Goal: Task Accomplishment & Management: Manage account settings

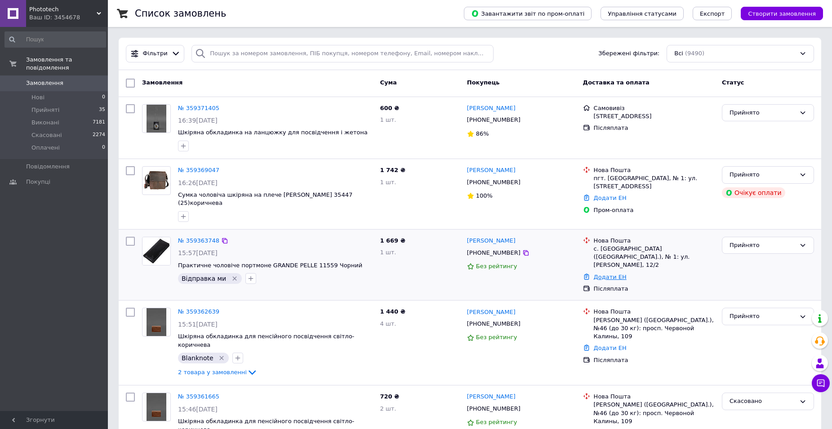
click at [607, 274] on link "Додати ЕН" at bounding box center [610, 277] width 33 height 7
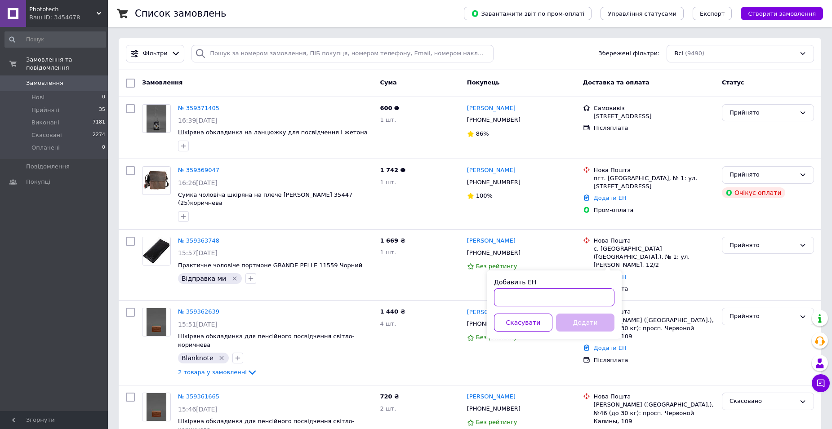
click at [569, 302] on input "Добавить ЕН" at bounding box center [554, 298] width 120 height 18
paste input "20400474956139"
type input "20400474956139"
drag, startPoint x: 579, startPoint y: 319, endPoint x: 550, endPoint y: 316, distance: 28.4
click at [579, 319] on button "Додати" at bounding box center [585, 323] width 58 height 18
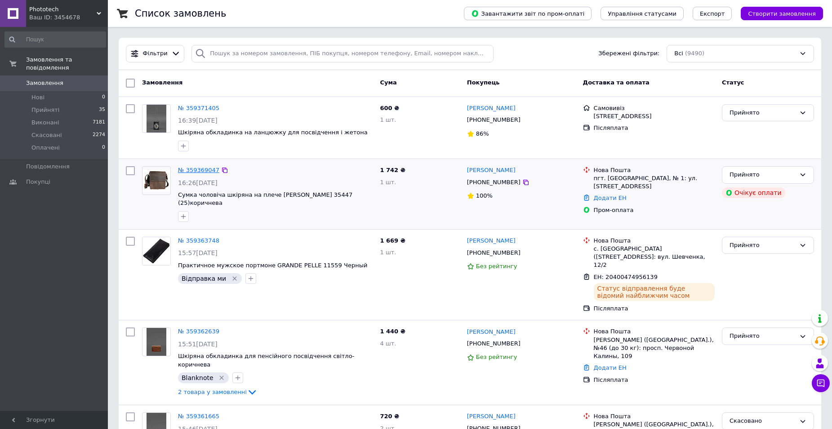
click at [195, 171] on link "№ 359369047" at bounding box center [198, 170] width 41 height 7
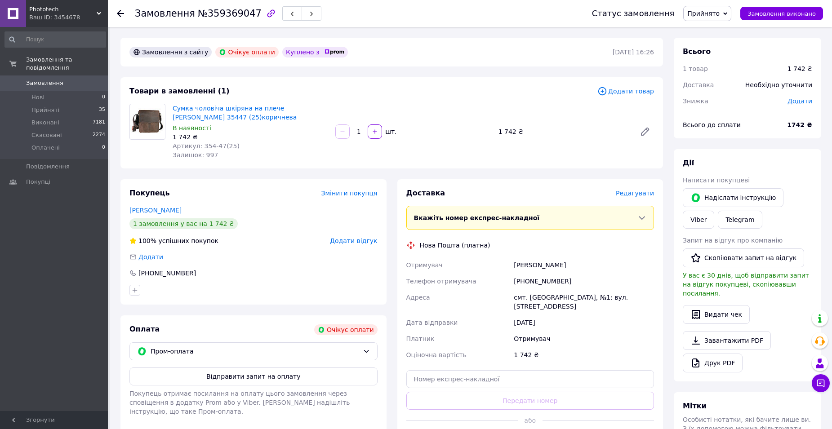
click at [124, 10] on div at bounding box center [126, 13] width 18 height 27
click at [122, 12] on icon at bounding box center [120, 13] width 7 height 7
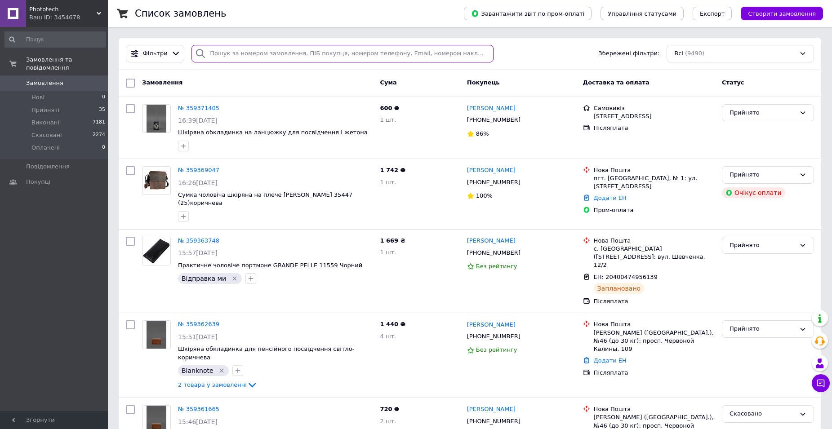
click at [378, 54] on input "search" at bounding box center [342, 54] width 302 height 18
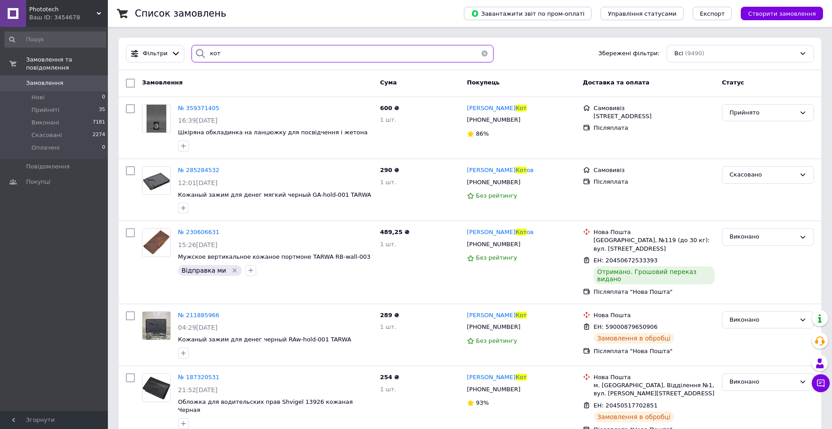
drag, startPoint x: 221, startPoint y: 57, endPoint x: 194, endPoint y: 54, distance: 27.2
click at [194, 54] on div "кот" at bounding box center [342, 54] width 302 height 18
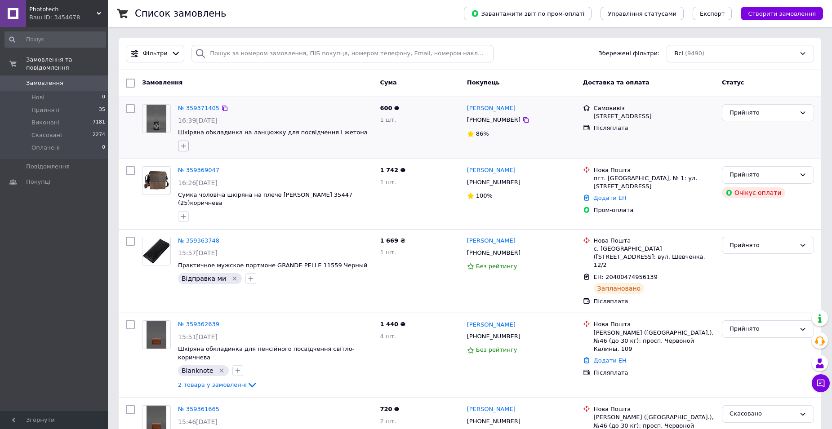
click at [183, 144] on icon "button" at bounding box center [183, 146] width 5 height 5
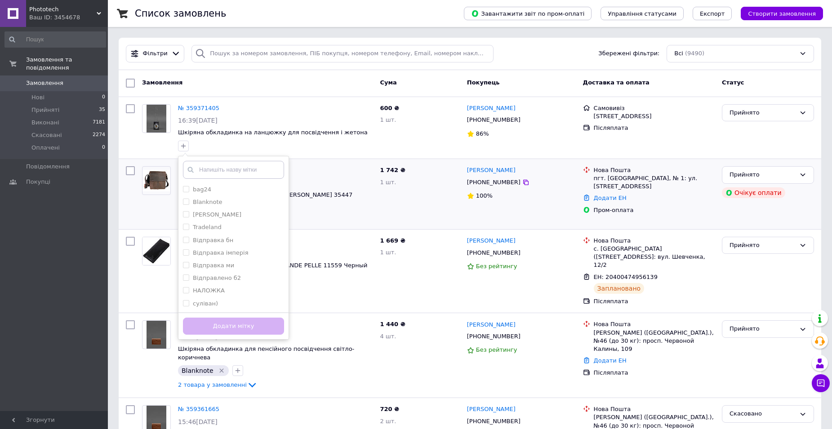
click at [339, 166] on div "№ 359369047" at bounding box center [275, 170] width 196 height 10
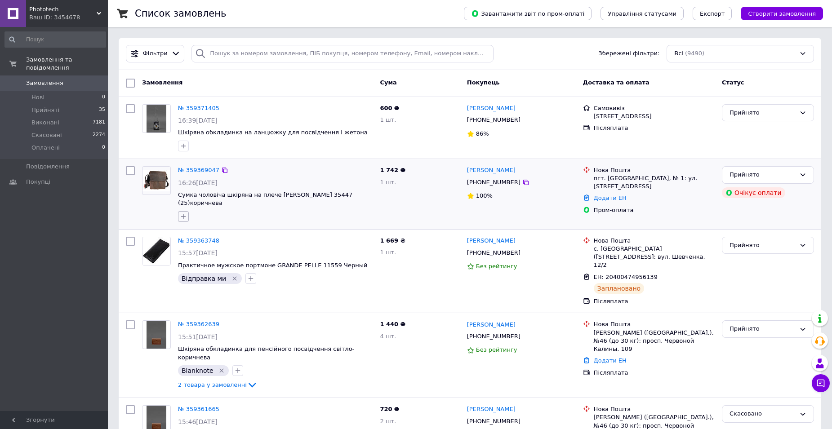
click at [183, 213] on icon "button" at bounding box center [183, 216] width 7 height 7
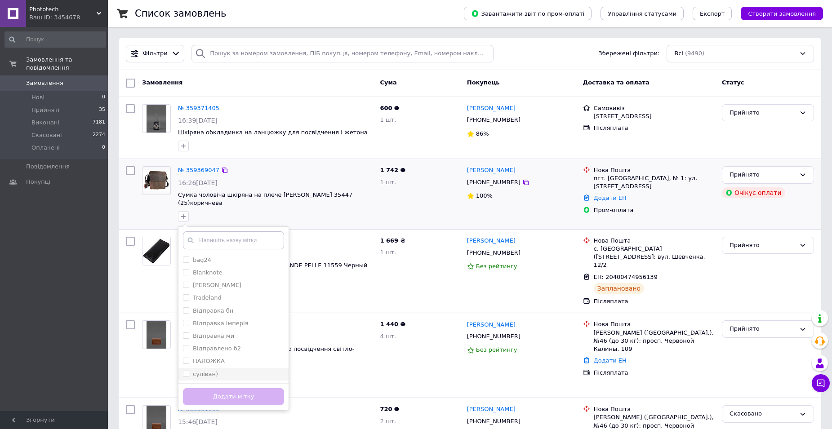
click at [201, 371] on label "суліван)" at bounding box center [205, 374] width 25 height 7
checkbox input "true"
click at [214, 388] on button "Додати мітку" at bounding box center [233, 397] width 101 height 18
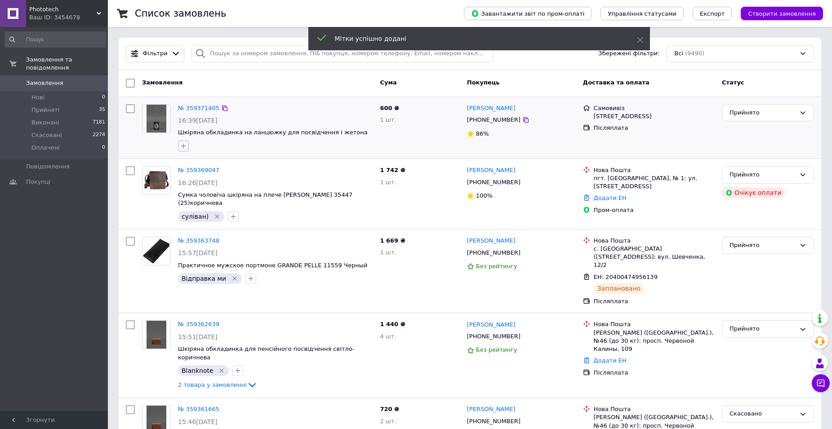
click at [183, 145] on icon "button" at bounding box center [183, 145] width 7 height 7
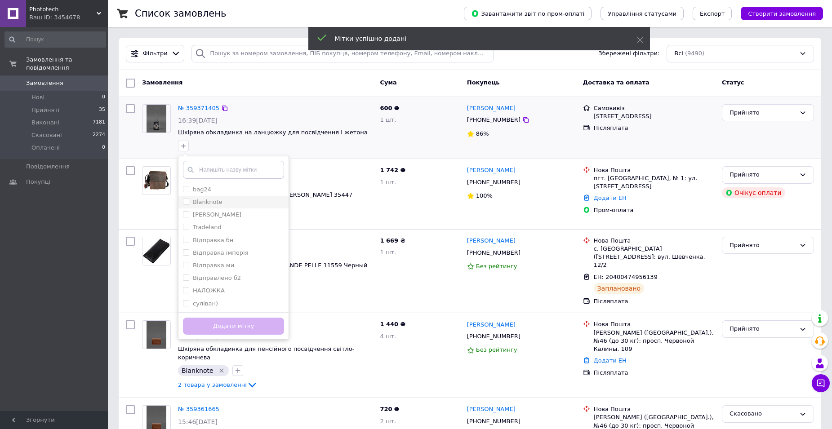
click at [202, 204] on label "Blanknote" at bounding box center [208, 202] width 30 height 7
checkbox input "true"
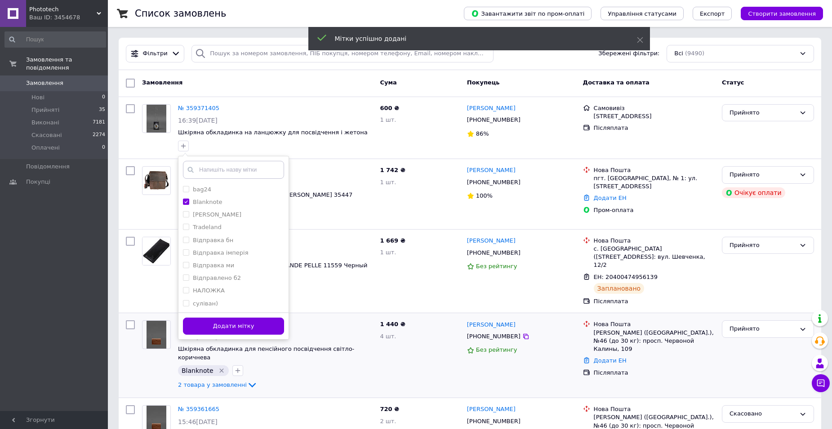
click at [221, 327] on button "Додати мітку" at bounding box center [233, 327] width 101 height 18
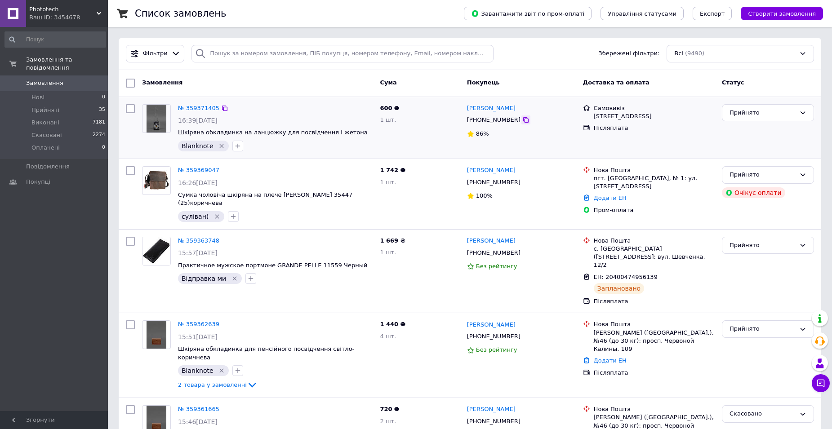
click at [522, 120] on icon at bounding box center [525, 119] width 7 height 7
click at [221, 108] on icon at bounding box center [224, 108] width 7 height 7
drag, startPoint x: 268, startPoint y: 147, endPoint x: 352, endPoint y: 138, distance: 84.9
click at [268, 147] on div "Blanknote" at bounding box center [275, 146] width 198 height 14
drag, startPoint x: 352, startPoint y: 135, endPoint x: 180, endPoint y: 145, distance: 171.6
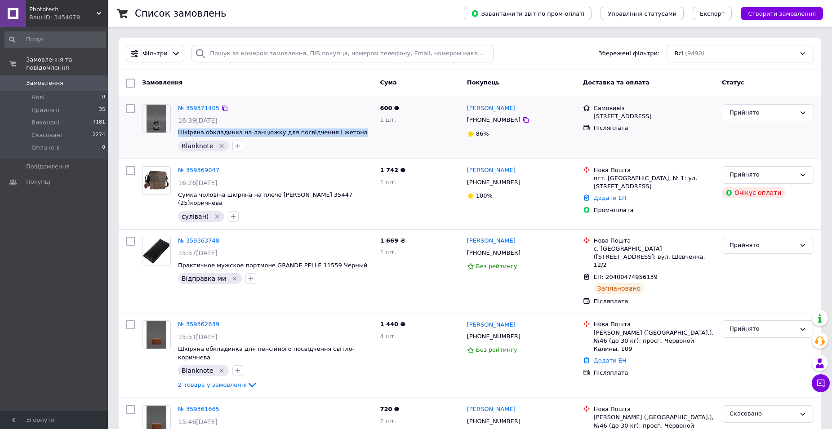
click at [178, 134] on div "№ 359371405 16:39[DATE] Шкіряна обкладинка на ланцюжку для посвідчення і жетона…" at bounding box center [275, 128] width 202 height 54
copy span "Шкіряна обкладинка на ланцюжку для посвідчення і жетона"
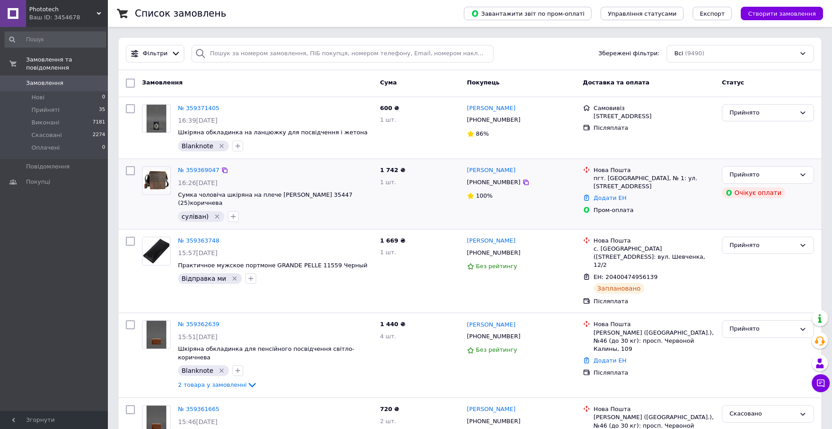
click at [341, 209] on div "суліван)" at bounding box center [275, 216] width 198 height 14
drag, startPoint x: 357, startPoint y: 192, endPoint x: 178, endPoint y: 195, distance: 178.5
click at [178, 195] on span "Сумка чоловіча шкіряна на плече [PERSON_NAME] 35447 (25)коричнева" at bounding box center [275, 199] width 195 height 17
copy span "Сумка чоловіча шкіряна на плече [PERSON_NAME] 35447 (25)коричнева"
click at [209, 107] on link "№ 359371405" at bounding box center [198, 108] width 41 height 7
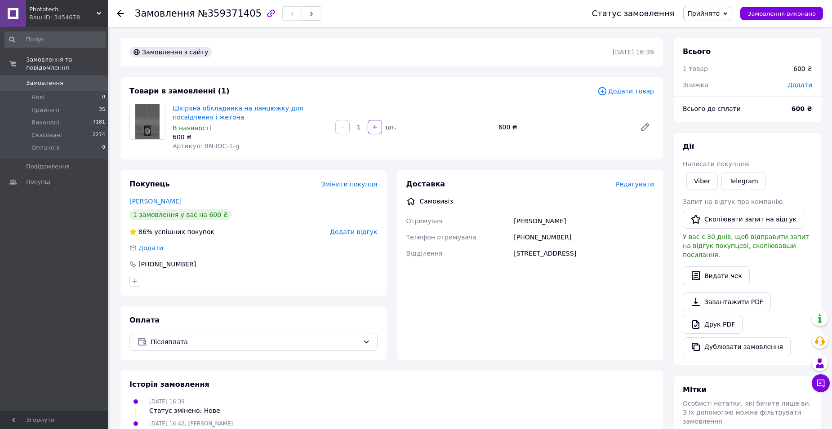
click at [646, 183] on span "Редагувати" at bounding box center [635, 184] width 38 height 7
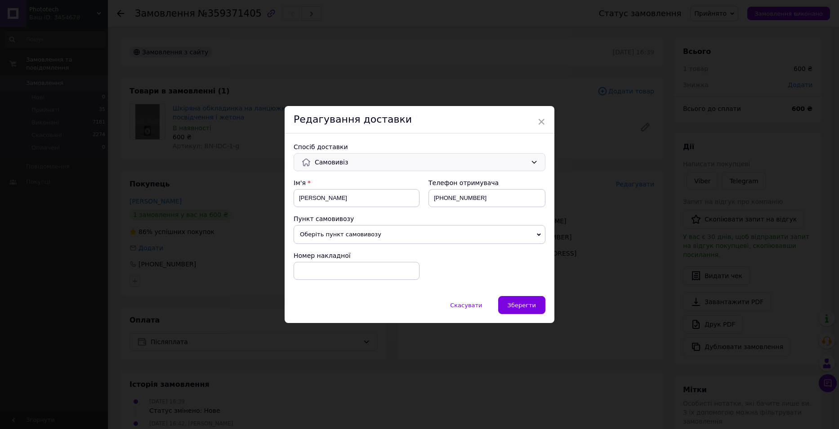
click at [360, 166] on span "Самовивіз" at bounding box center [421, 162] width 212 height 10
click at [351, 183] on span "Нова Пошта (платна)" at bounding box center [426, 181] width 223 height 9
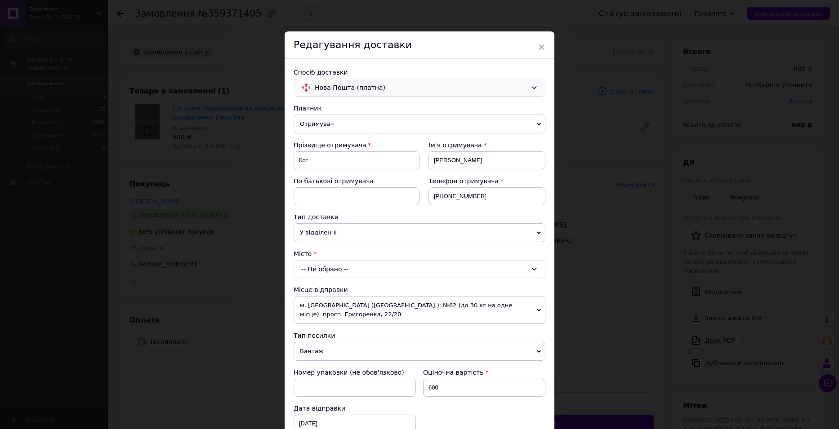
click at [341, 266] on div "-- Не обрано --" at bounding box center [420, 269] width 252 height 18
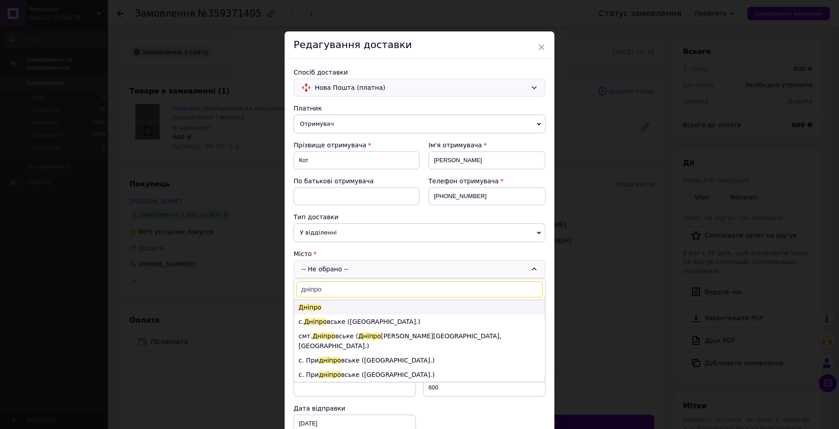
type input "дніпро"
click at [372, 311] on li "Дніпро" at bounding box center [419, 307] width 251 height 14
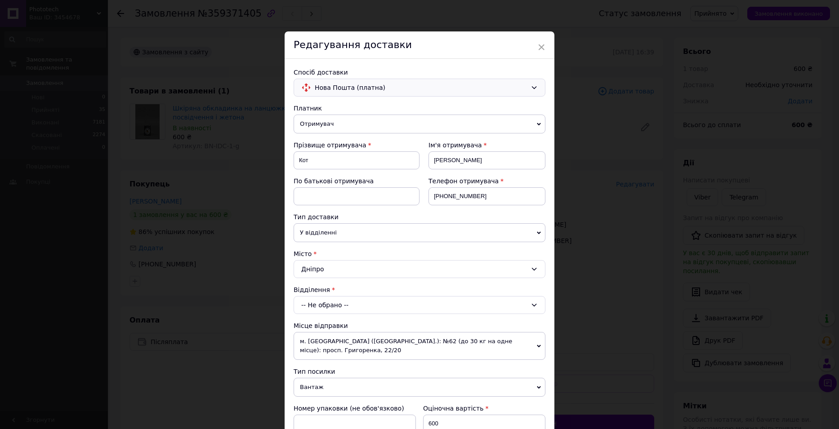
click at [366, 305] on div "-- Не обрано --" at bounding box center [420, 305] width 252 height 18
type input "5"
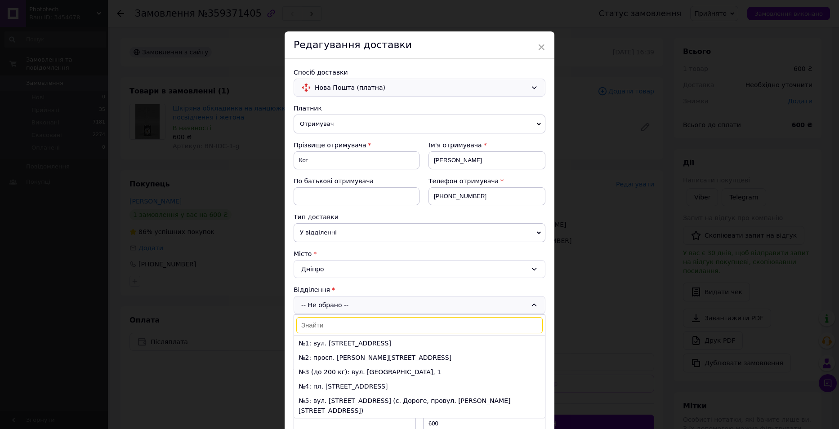
click at [360, 85] on span "Нова Пошта (платна)" at bounding box center [421, 88] width 212 height 10
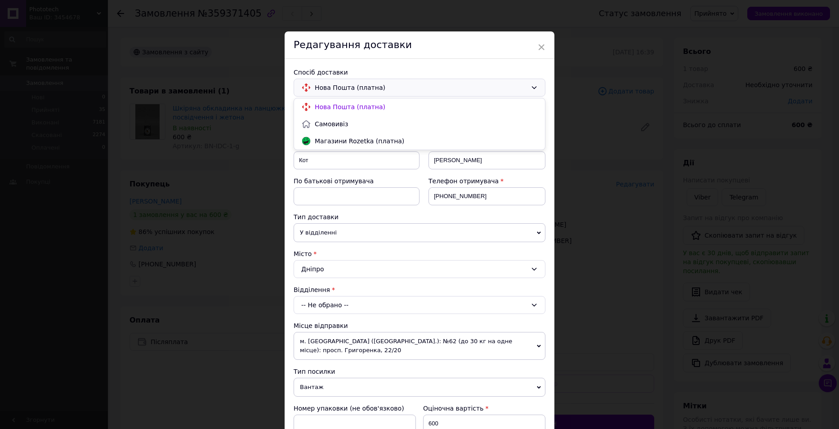
click at [454, 68] on div "Спосіб доставки" at bounding box center [420, 72] width 252 height 9
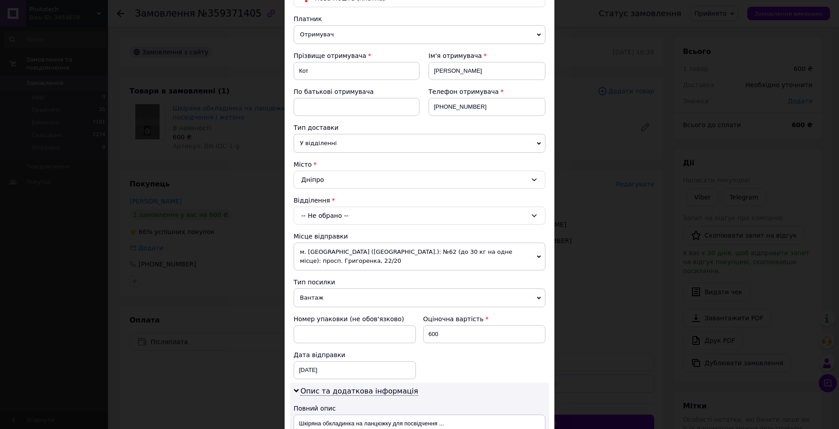
scroll to position [90, 0]
click at [521, 142] on span "У відділенні" at bounding box center [420, 143] width 252 height 19
click at [349, 174] on li "В поштоматі" at bounding box center [420, 173] width 252 height 13
click at [330, 214] on div "-- Не обрано --" at bounding box center [420, 215] width 252 height 18
type input "5002"
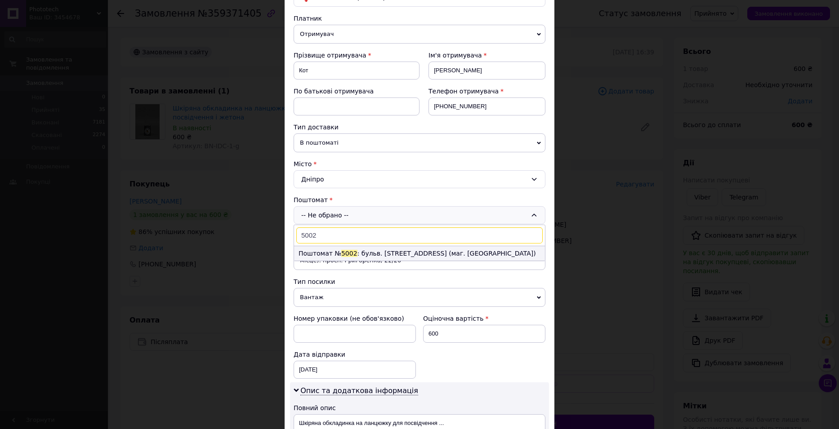
click at [349, 253] on li "Поштомат № 5002 : бульв. [STREET_ADDRESS] (маг. [GEOGRAPHIC_DATA])" at bounding box center [419, 253] width 251 height 14
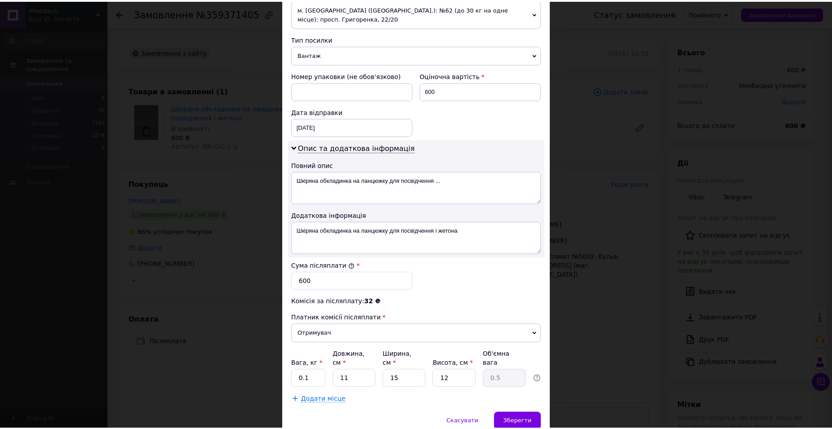
scroll to position [357, 0]
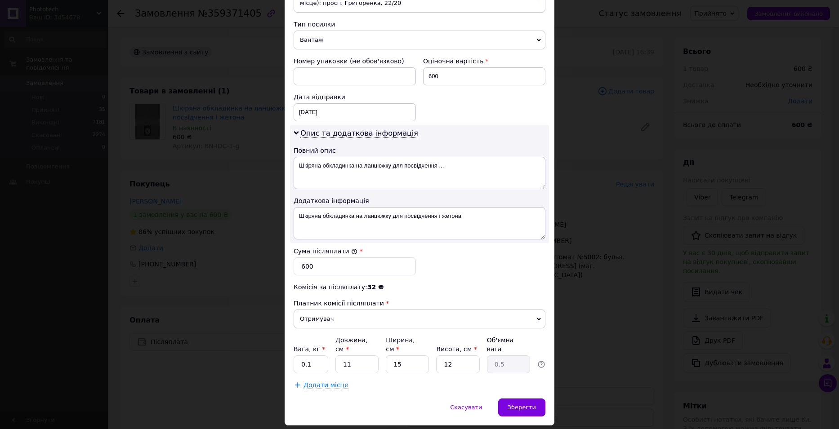
click at [512, 251] on div "Сума післяплати * 600" at bounding box center [419, 261] width 259 height 36
click at [530, 404] on span "Зберегти" at bounding box center [522, 407] width 28 height 7
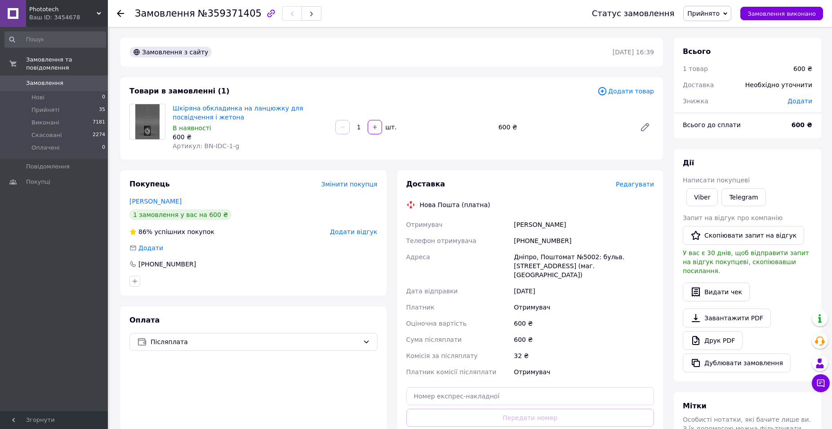
click at [117, 13] on use at bounding box center [120, 13] width 7 height 7
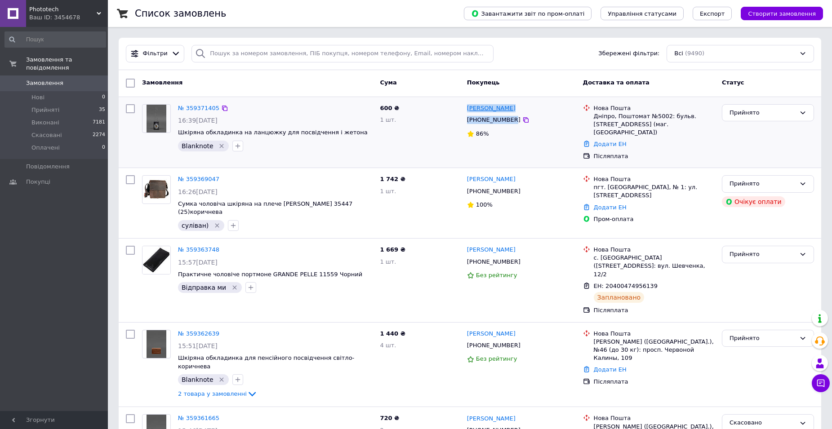
drag, startPoint x: 508, startPoint y: 120, endPoint x: 468, endPoint y: 105, distance: 42.5
click at [468, 105] on div "[PERSON_NAME] [PHONE_NUMBER] 86%" at bounding box center [521, 133] width 116 height 64
copy div "[PERSON_NAME] [PHONE_NUMBER]"
drag, startPoint x: 594, startPoint y: 117, endPoint x: 638, endPoint y: 125, distance: 44.2
click at [638, 125] on div "Дніпро, Поштомат №5002: бульв. [STREET_ADDRESS] (маг. [GEOGRAPHIC_DATA])" at bounding box center [654, 124] width 121 height 25
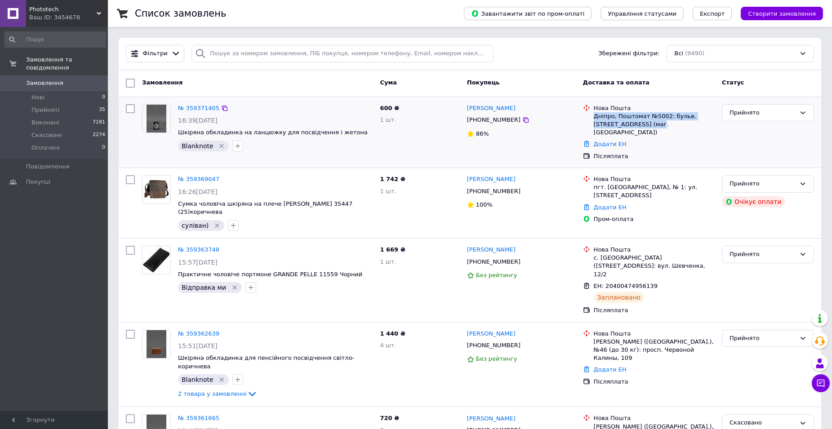
copy div "Дніпро, Поштомат №5002: бульв. [STREET_ADDRESS] (маг. [GEOGRAPHIC_DATA])"
